Goal: Task Accomplishment & Management: Manage account settings

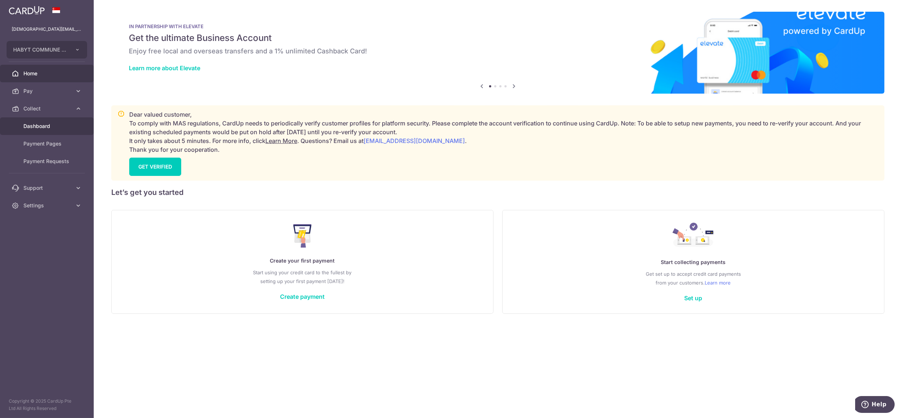
drag, startPoint x: 0, startPoint y: 0, endPoint x: 42, endPoint y: 126, distance: 132.7
click at [42, 126] on span "Dashboard" at bounding box center [47, 126] width 48 height 7
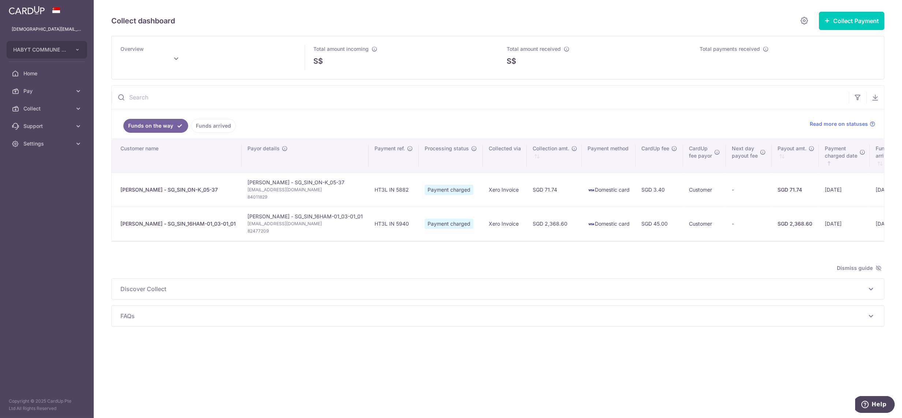
type input "September 2025"
click at [44, 143] on span "Settings" at bounding box center [47, 143] width 48 height 7
click at [46, 184] on link "Logout" at bounding box center [47, 179] width 94 height 18
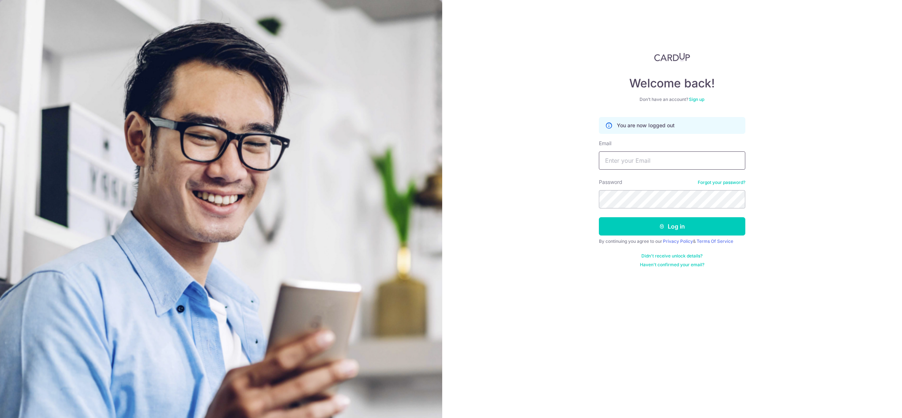
click at [623, 164] on input "Email" at bounding box center [672, 160] width 146 height 18
type input "[DEMOGRAPHIC_DATA][EMAIL_ADDRESS][DOMAIN_NAME]"
click at [656, 228] on button "Log in" at bounding box center [672, 226] width 146 height 18
